Goal: Transaction & Acquisition: Purchase product/service

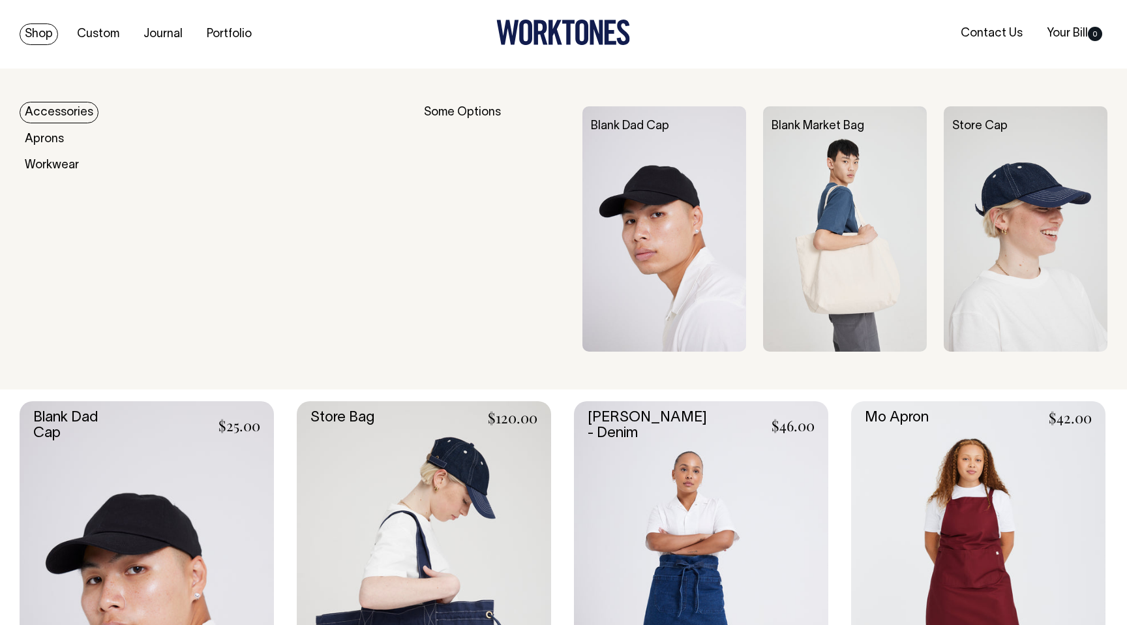
click at [81, 117] on link "Accessories" at bounding box center [59, 113] width 79 height 22
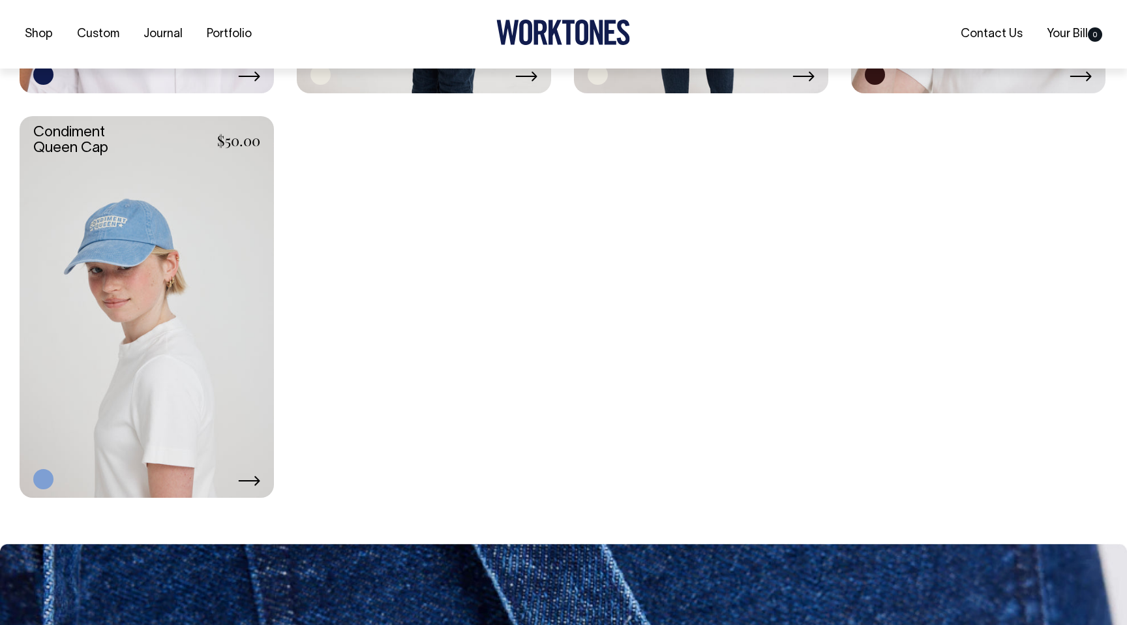
scroll to position [1499, 0]
click at [213, 237] on link at bounding box center [147, 306] width 254 height 382
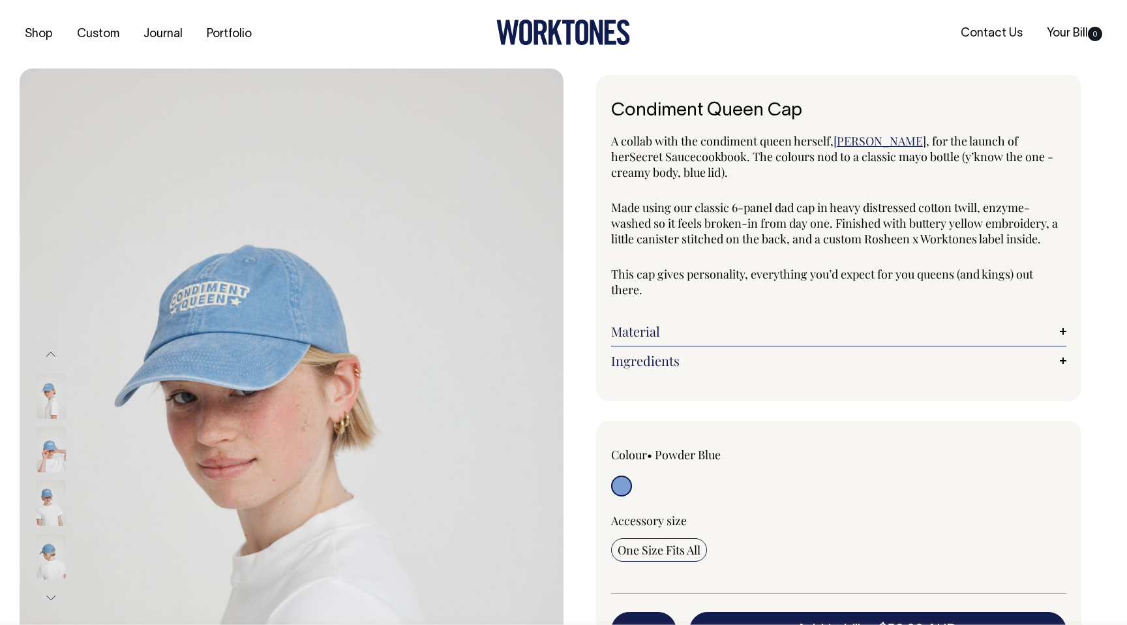
click at [48, 556] on img at bounding box center [51, 557] width 29 height 46
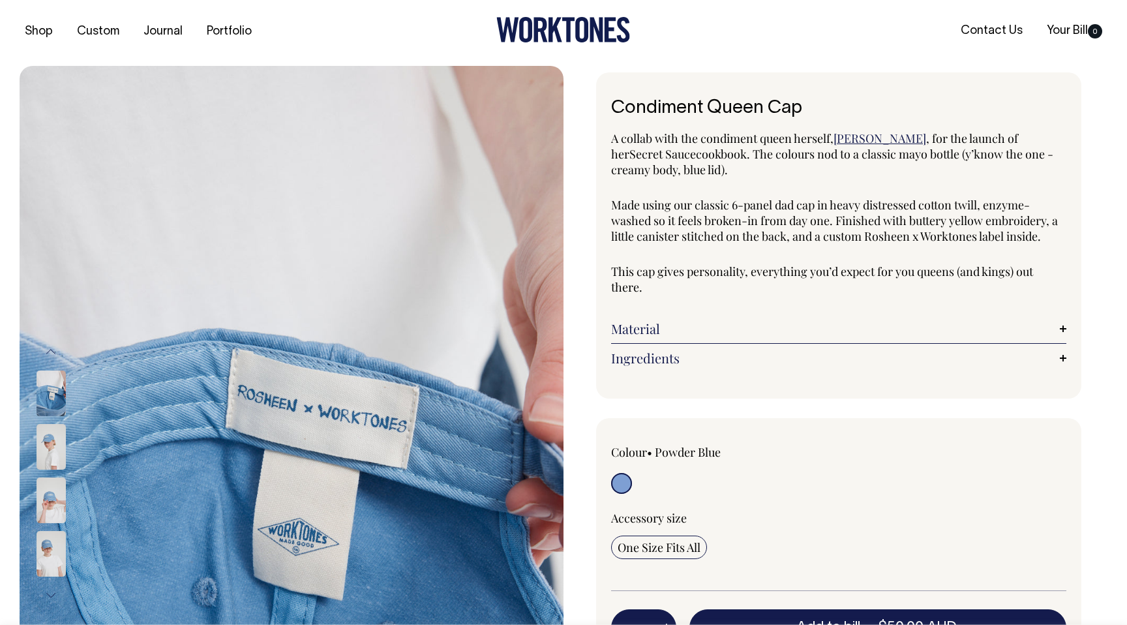
scroll to position [1, 0]
